Goal: Task Accomplishment & Management: Manage account settings

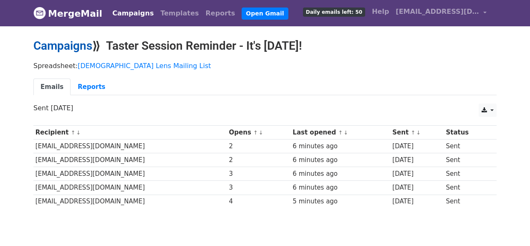
click at [67, 45] on link "Campaigns" at bounding box center [62, 46] width 59 height 14
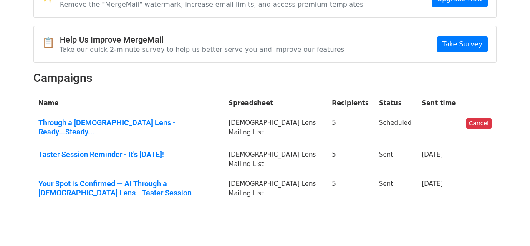
scroll to position [59, 0]
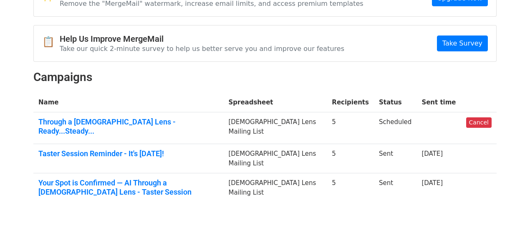
click at [94, 121] on link "Through a Queer Lens - Ready...Steady..." at bounding box center [128, 126] width 180 height 18
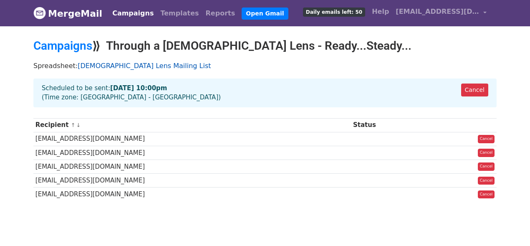
click at [129, 65] on link "[DEMOGRAPHIC_DATA] Lens Mailing List" at bounding box center [144, 66] width 133 height 8
click at [71, 44] on link "Campaigns" at bounding box center [62, 46] width 59 height 14
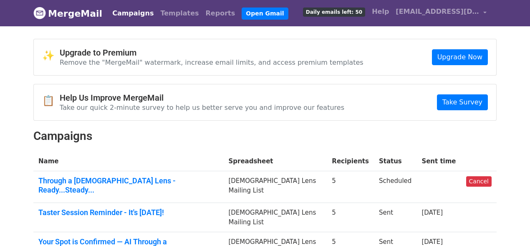
click at [398, 185] on td "Scheduled" at bounding box center [395, 187] width 43 height 32
click at [316, 187] on td "[DEMOGRAPHIC_DATA] Lens Mailing List" at bounding box center [275, 187] width 104 height 32
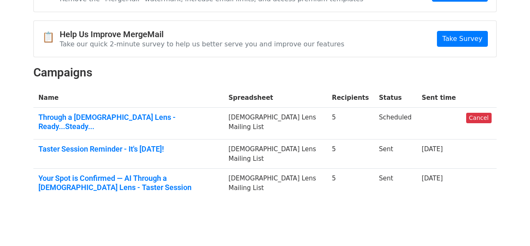
scroll to position [64, 0]
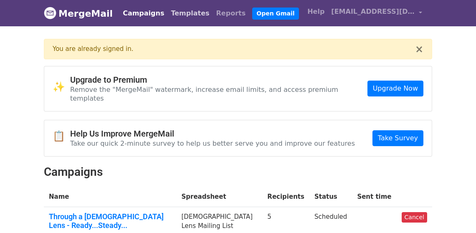
click at [184, 16] on link "Templates" at bounding box center [189, 13] width 45 height 17
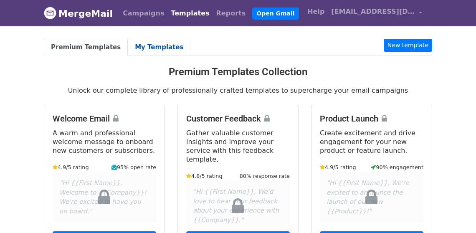
click at [135, 46] on link "My Templates" at bounding box center [159, 47] width 63 height 17
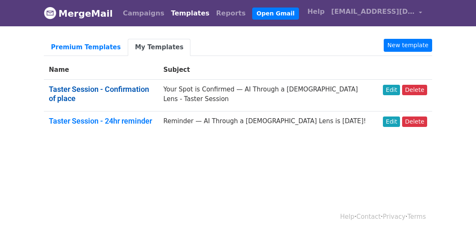
click at [91, 86] on link "Taster Session - Confirmation of place" at bounding box center [99, 94] width 100 height 18
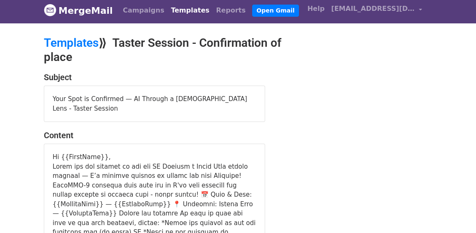
scroll to position [190, 0]
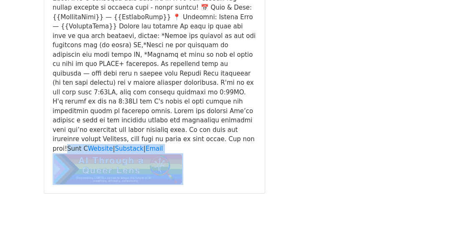
drag, startPoint x: 93, startPoint y: 121, endPoint x: 199, endPoint y: 147, distance: 109.8
click at [199, 147] on div "Website | Substack | Email" at bounding box center [155, 80] width 204 height 210
copy div "an H Website | Substack | Email"
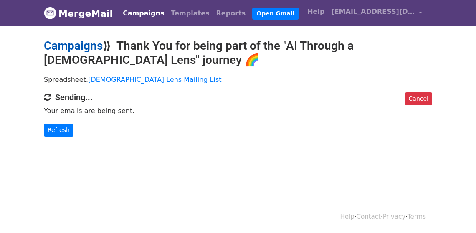
click at [73, 45] on link "Campaigns" at bounding box center [73, 46] width 59 height 14
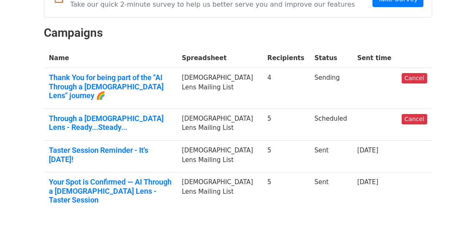
scroll to position [134, 0]
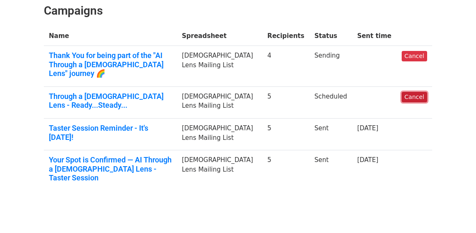
click at [418, 92] on link "Cancel" at bounding box center [414, 97] width 25 height 10
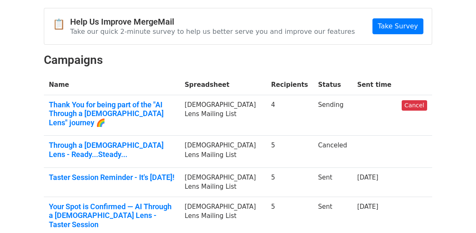
scroll to position [112, 0]
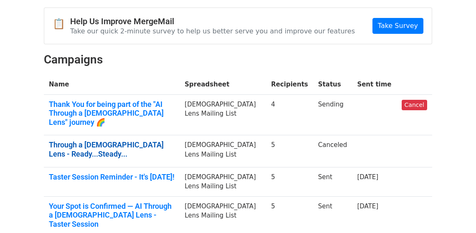
click at [157, 140] on link "Through a Queer Lens - Ready...Steady..." at bounding box center [112, 149] width 126 height 18
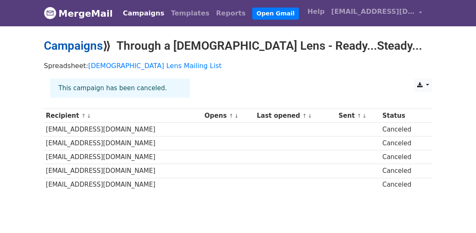
click at [71, 43] on link "Campaigns" at bounding box center [73, 46] width 59 height 14
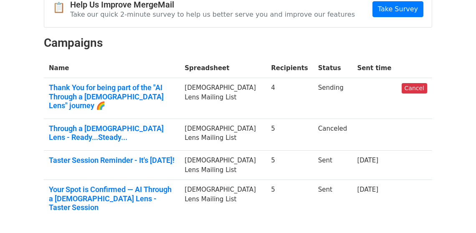
scroll to position [103, 0]
